Goal: Task Accomplishment & Management: Manage account settings

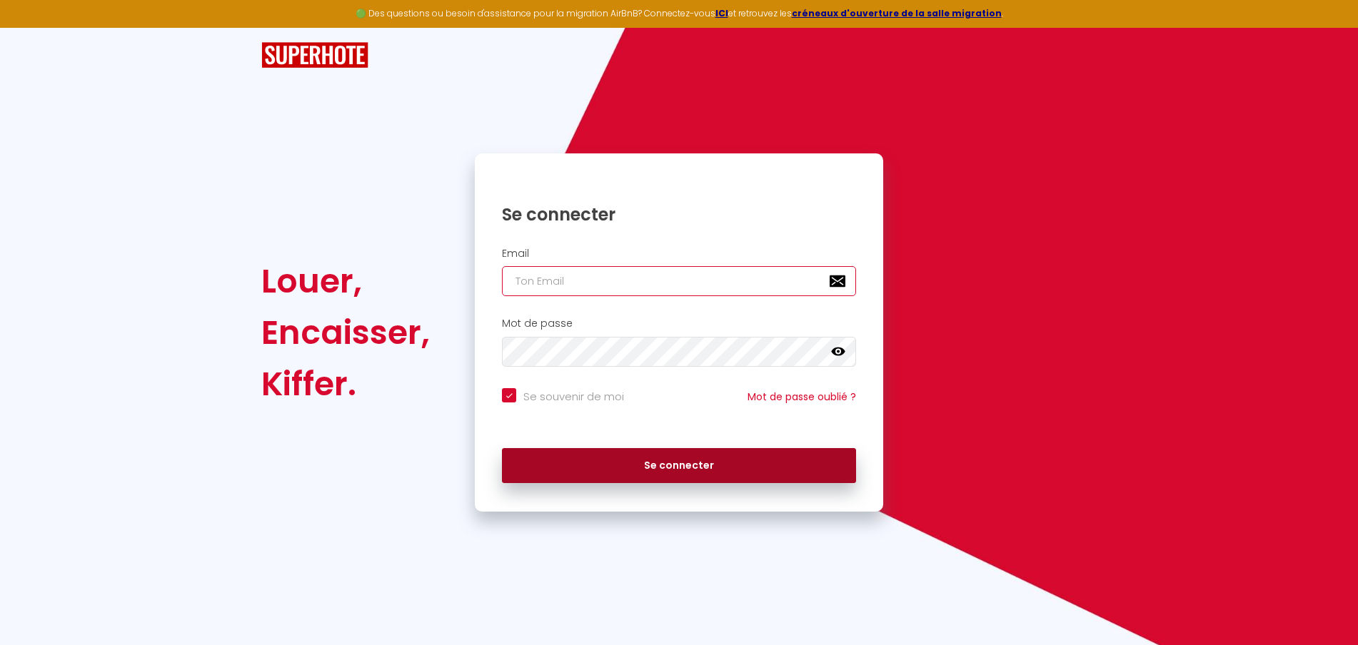
type input "[EMAIL_ADDRESS][DOMAIN_NAME]"
click at [630, 474] on button "Se connecter" at bounding box center [679, 466] width 354 height 36
checkbox input "true"
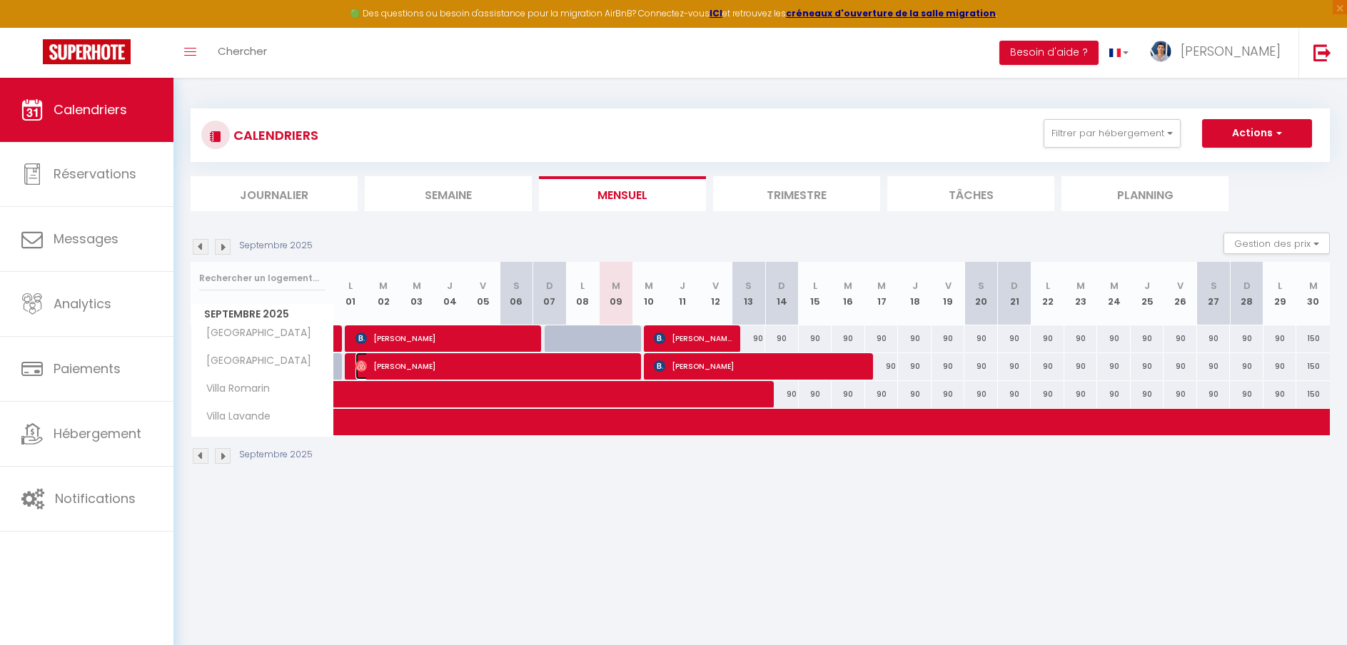
click at [538, 360] on span "[PERSON_NAME]" at bounding box center [495, 366] width 280 height 27
select select "OK"
select select "1"
select select "0"
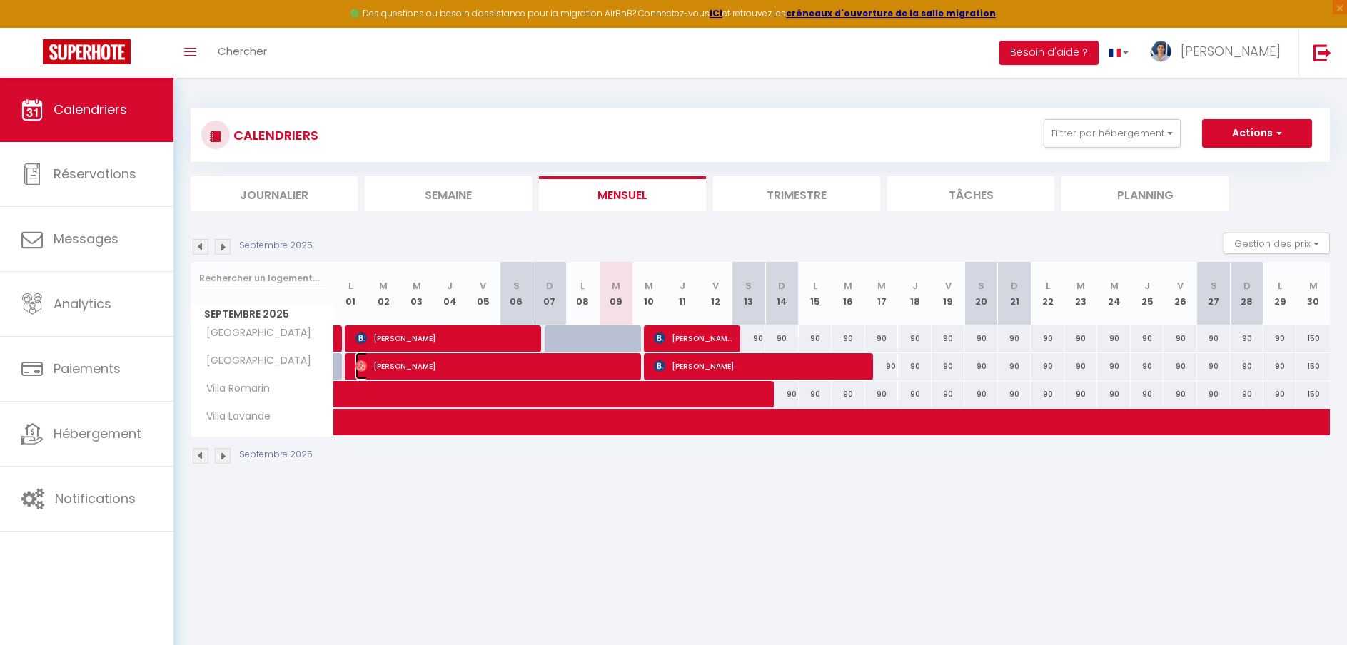
select select "1"
select select
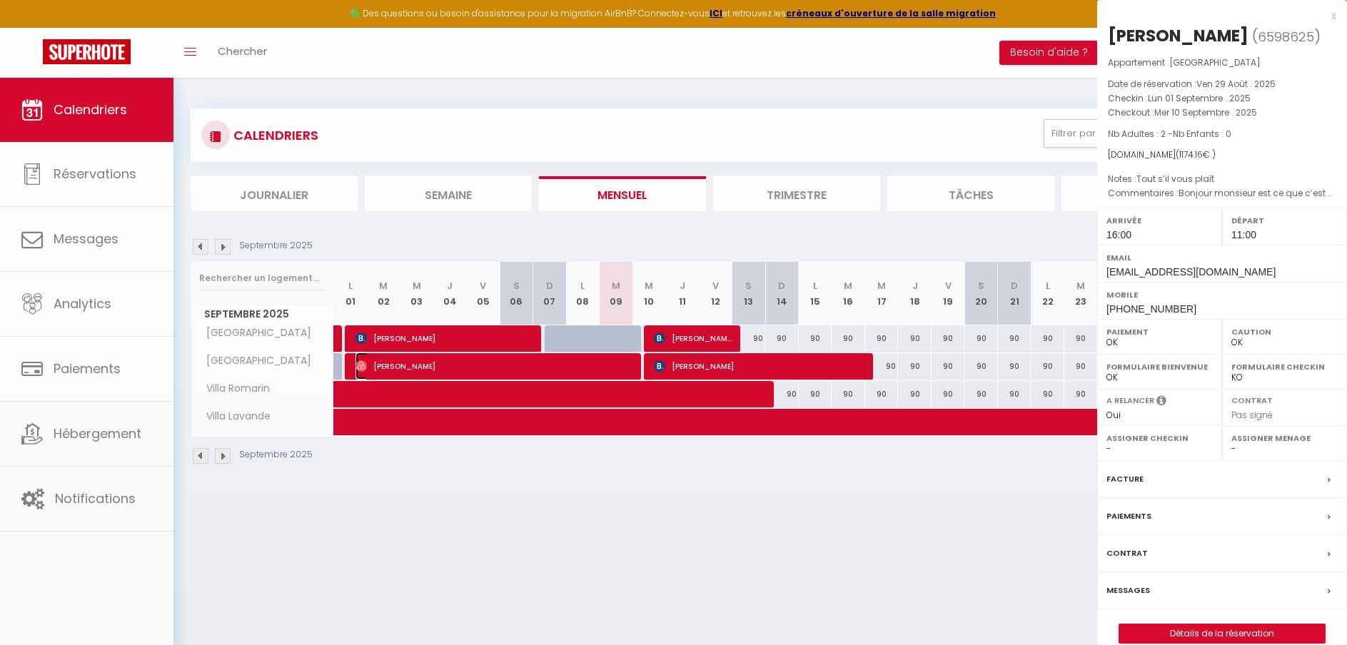
select select "51080"
